Goal: Find specific page/section: Find specific page/section

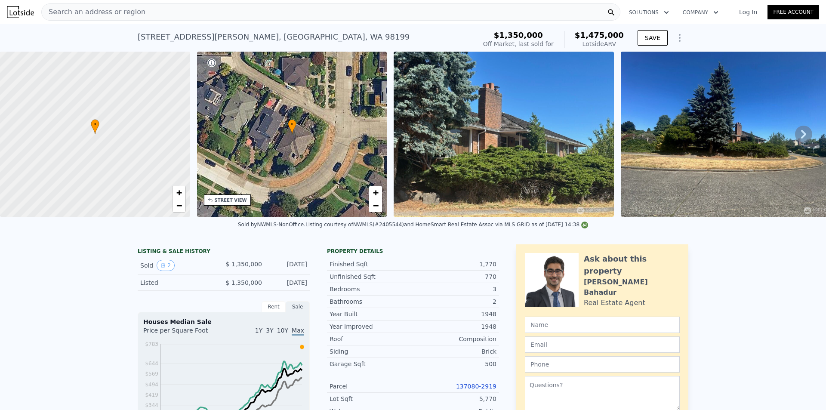
click at [678, 39] on icon "Show Options" at bounding box center [680, 38] width 10 height 10
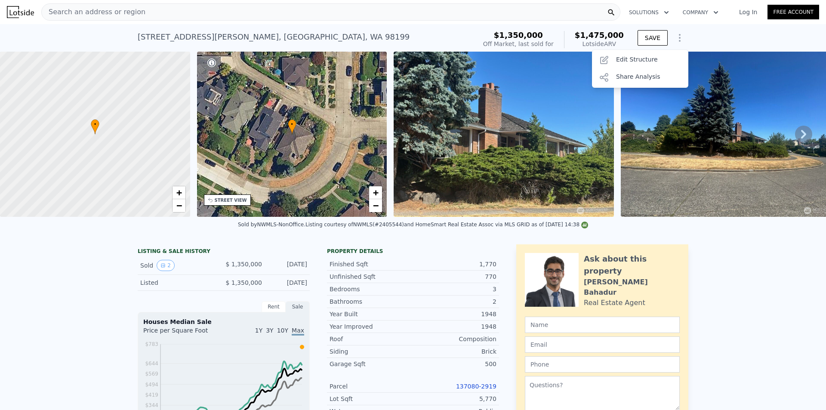
click at [680, 38] on icon "Show Options" at bounding box center [680, 37] width 1 height 7
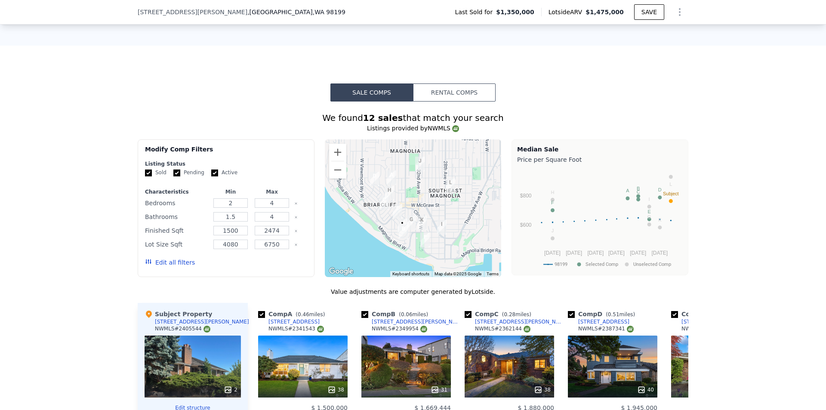
scroll to position [904, 0]
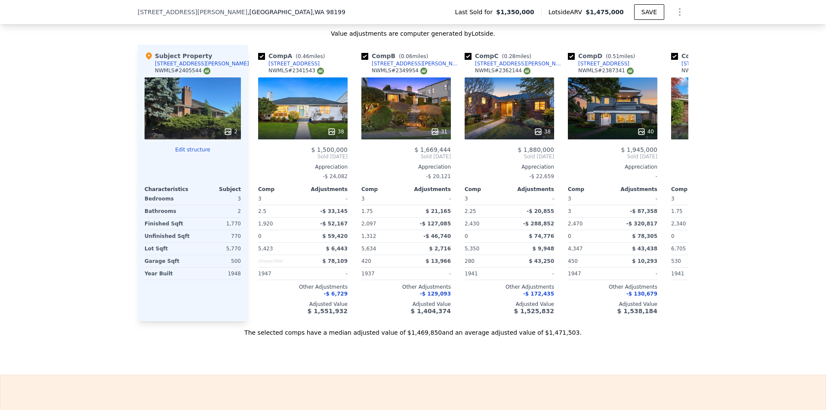
click at [673, 162] on icon at bounding box center [678, 156] width 17 height 17
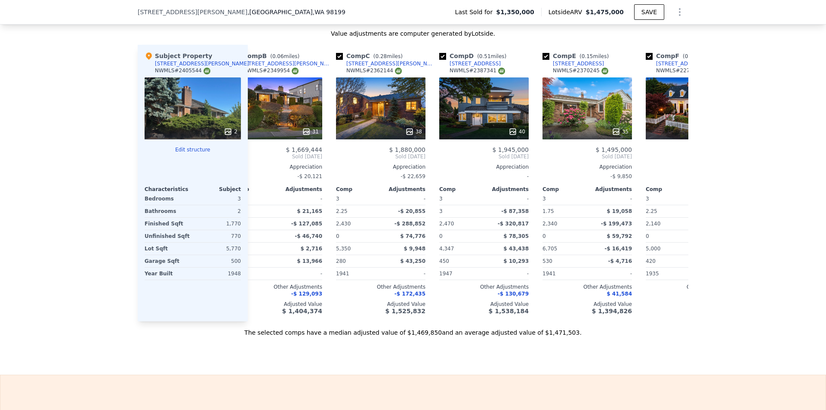
scroll to position [0, 207]
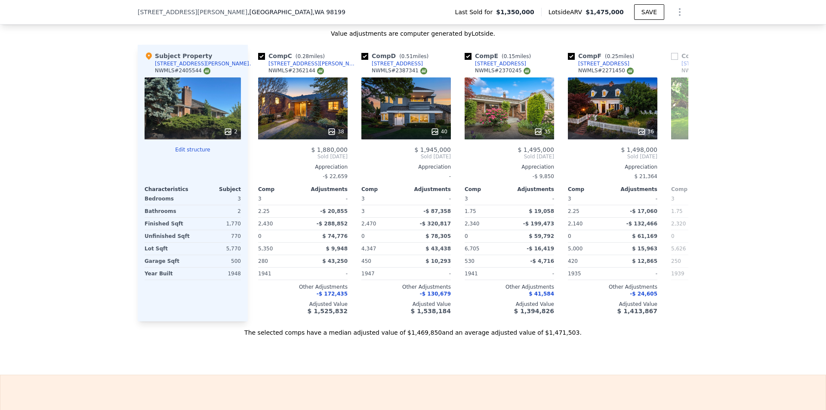
click at [672, 161] on icon at bounding box center [678, 156] width 17 height 17
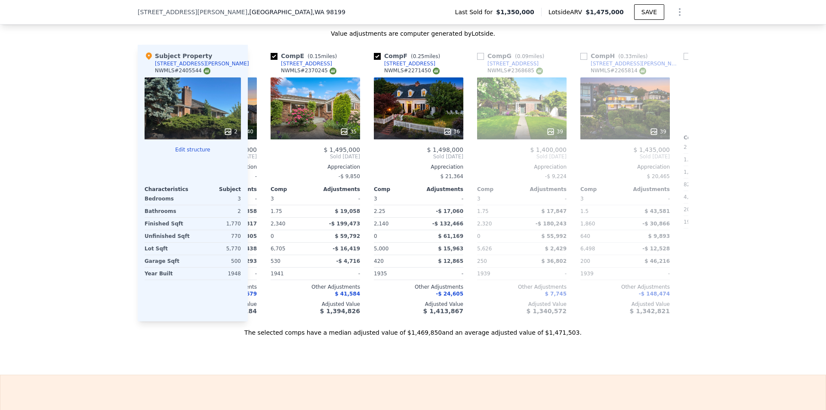
scroll to position [0, 413]
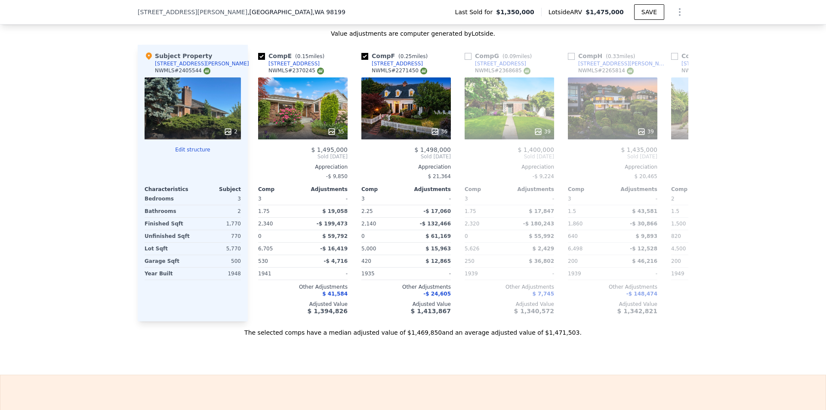
click at [671, 159] on icon at bounding box center [678, 156] width 17 height 17
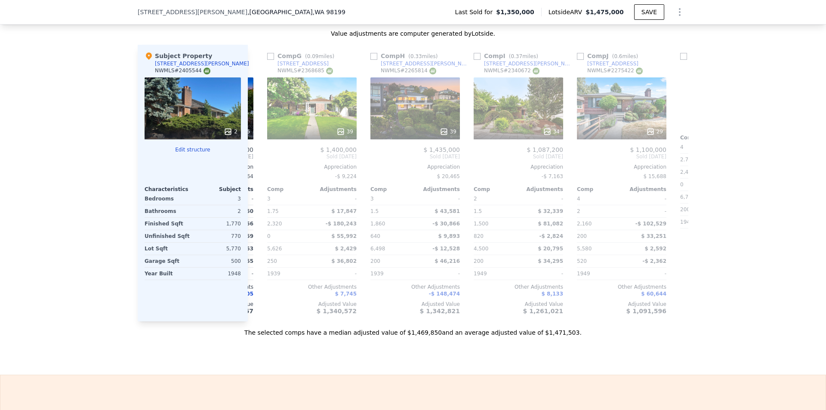
scroll to position [0, 620]
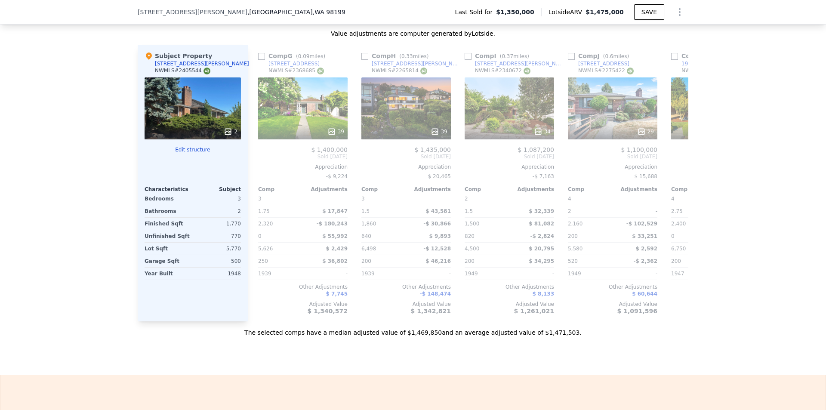
click at [671, 159] on icon at bounding box center [678, 156] width 17 height 17
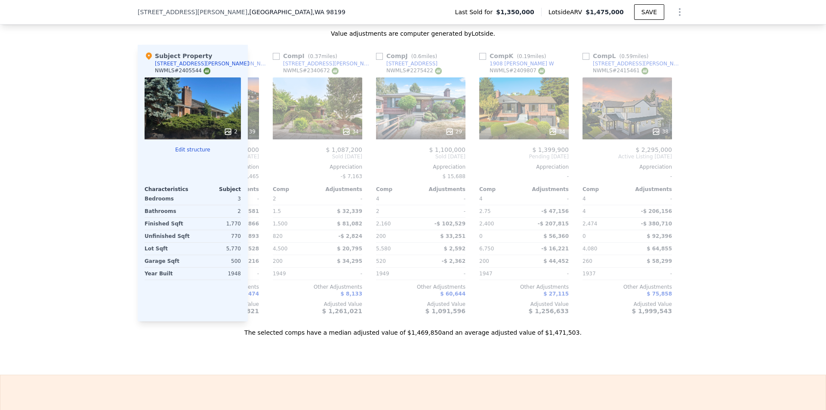
scroll to position [0, 819]
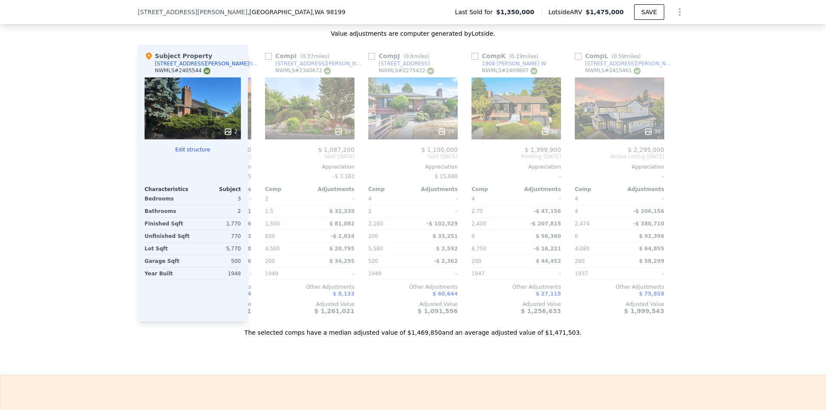
click at [527, 116] on div "34" at bounding box center [517, 108] width 90 height 62
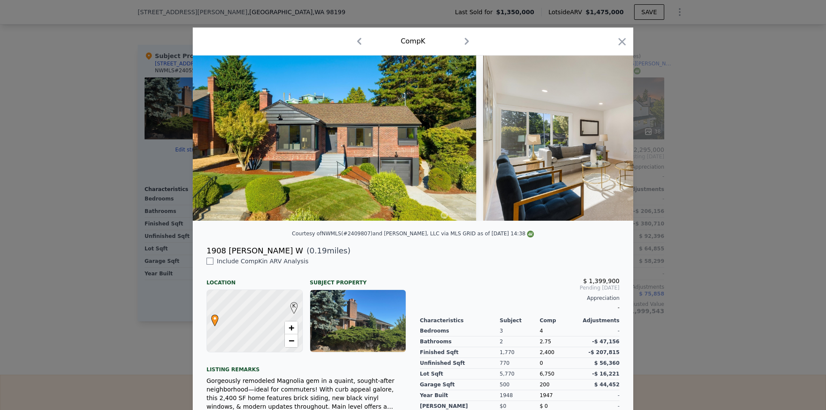
click at [605, 147] on icon at bounding box center [611, 138] width 17 height 17
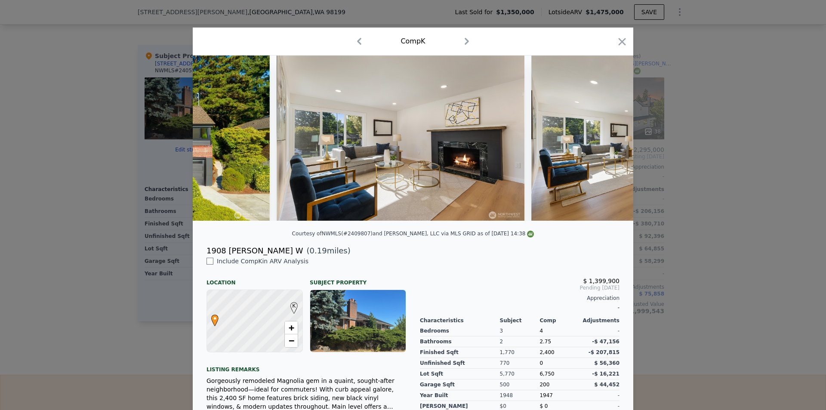
click at [605, 146] on icon at bounding box center [611, 138] width 17 height 17
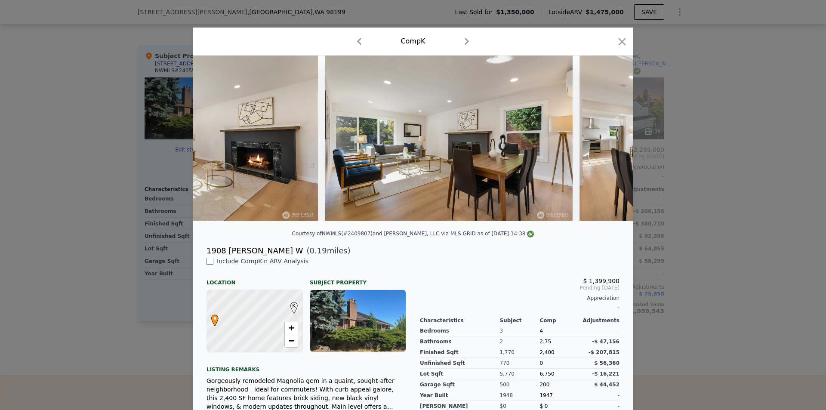
click at [605, 146] on div at bounding box center [413, 138] width 441 height 165
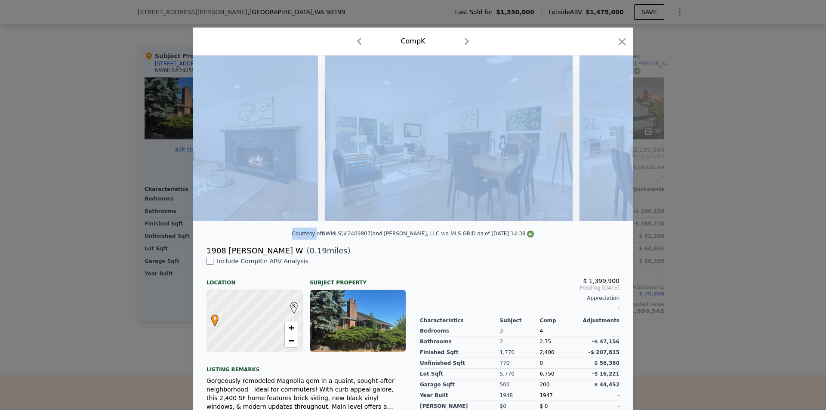
click at [605, 146] on icon at bounding box center [611, 138] width 17 height 17
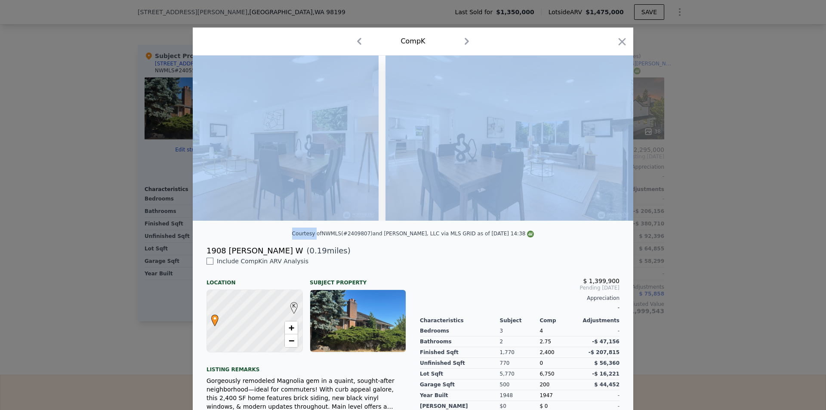
scroll to position [0, 620]
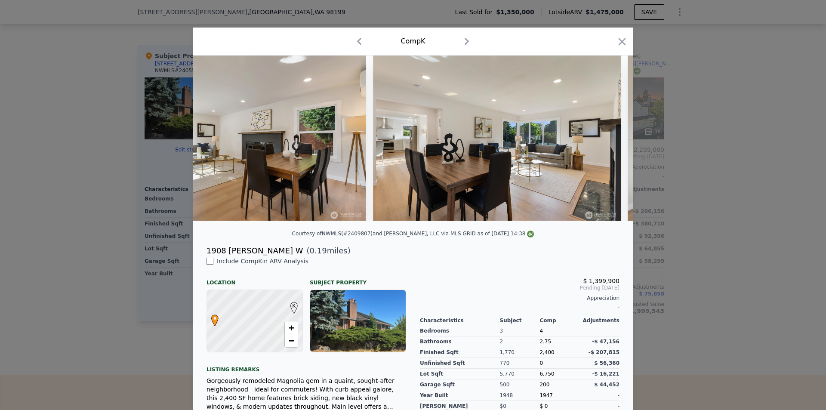
click at [572, 257] on div "1908 [PERSON_NAME] W ( 0.19 miles)" at bounding box center [413, 251] width 427 height 12
click at [604, 138] on icon at bounding box center [611, 138] width 17 height 17
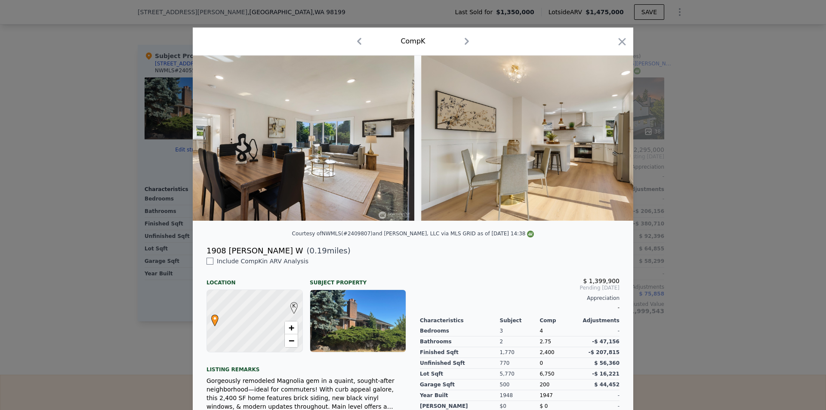
click at [610, 140] on icon at bounding box center [611, 138] width 17 height 17
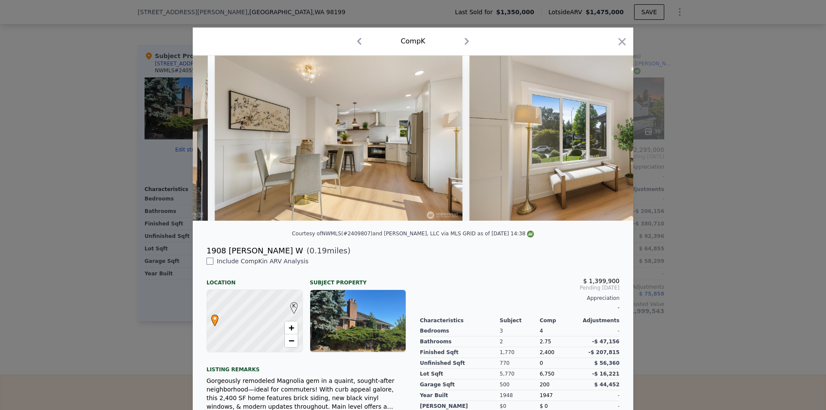
click at [610, 140] on img at bounding box center [594, 138] width 248 height 165
click at [609, 138] on icon at bounding box center [611, 138] width 5 height 9
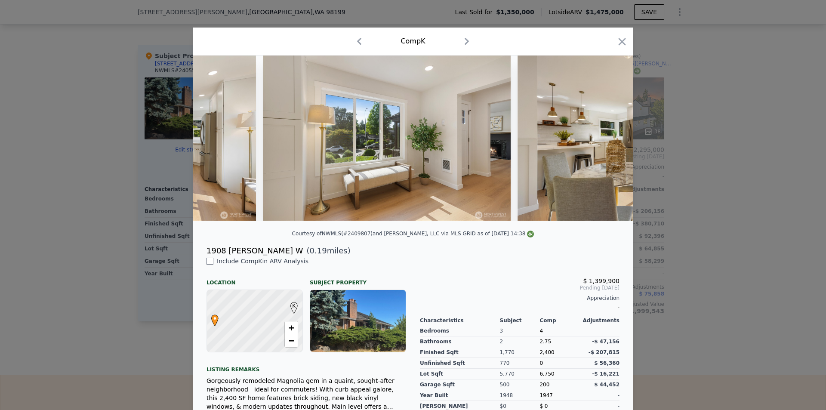
click at [613, 142] on icon at bounding box center [611, 138] width 17 height 17
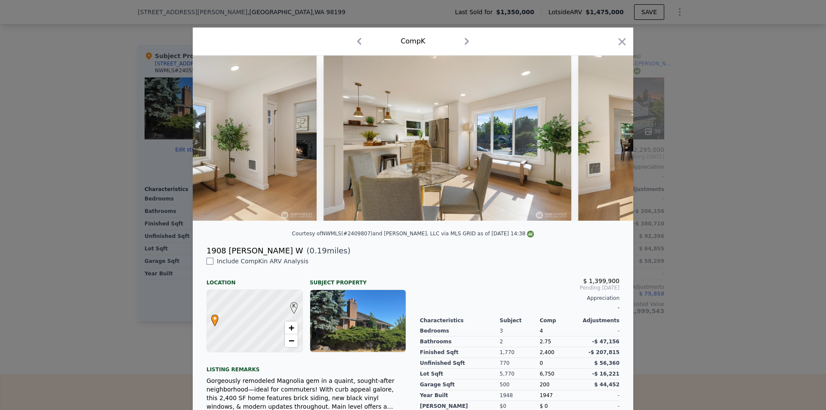
scroll to position [0, 1446]
